Goal: Check status: Check status

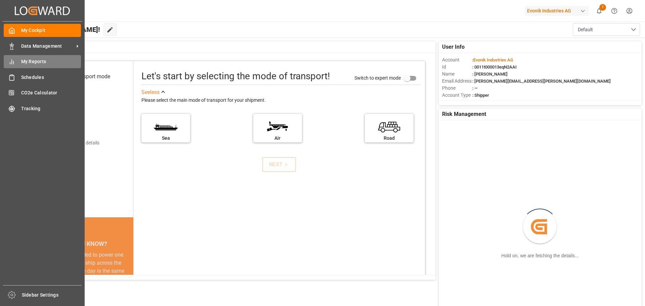
click at [43, 62] on span "My Reports" at bounding box center [51, 61] width 60 height 7
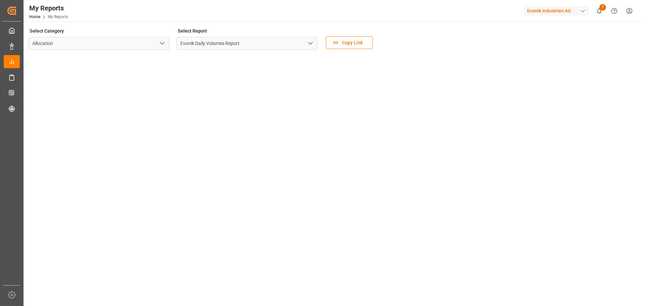
click at [311, 46] on icon "open menu" at bounding box center [311, 43] width 8 height 8
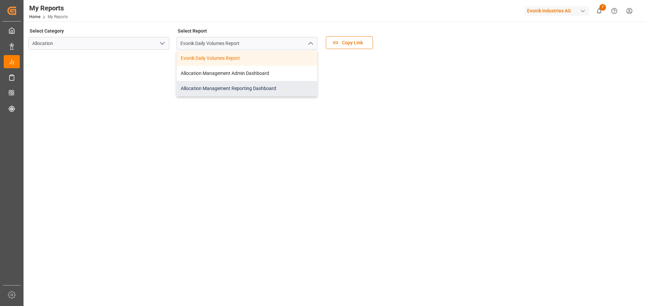
click at [254, 86] on div "Allocation Management Reporting Dashboard" at bounding box center [247, 88] width 140 height 15
